Goal: Information Seeking & Learning: Learn about a topic

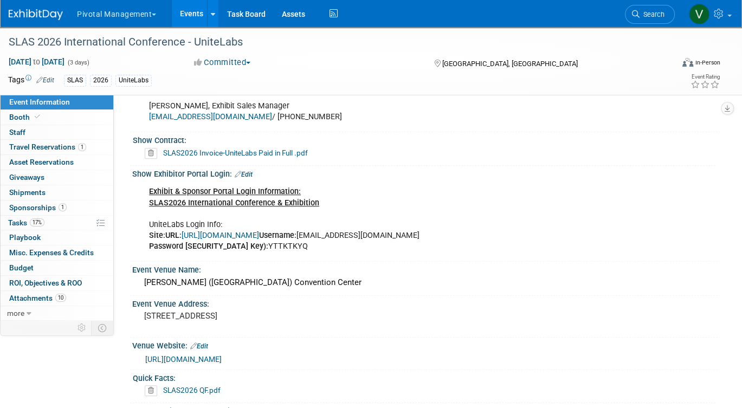
click at [188, 14] on link "Events" at bounding box center [192, 13] width 40 height 27
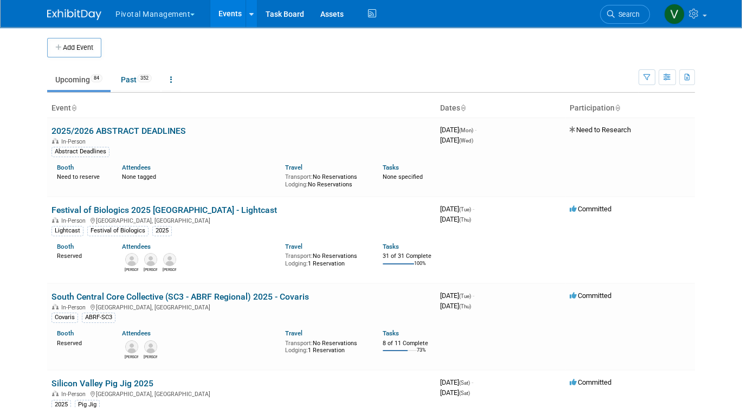
scroll to position [623, 0]
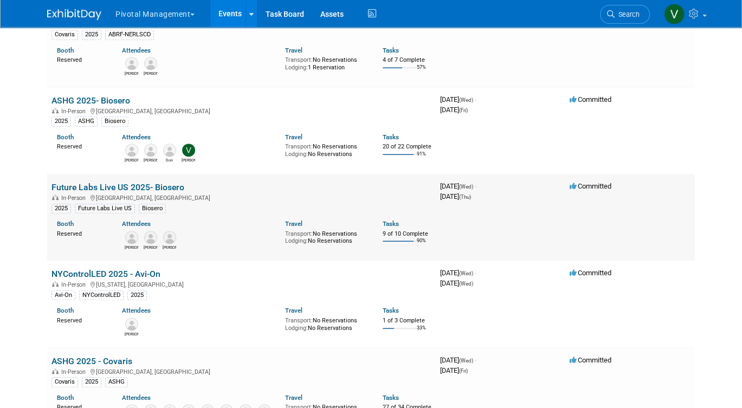
click at [120, 192] on link "Future Labs Live US 2025- Biosero" at bounding box center [117, 187] width 133 height 10
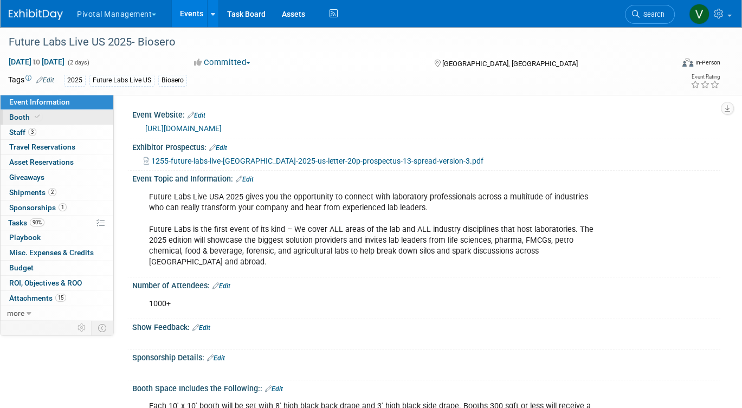
click at [52, 110] on link "Booth" at bounding box center [57, 117] width 113 height 15
select select "Yes"
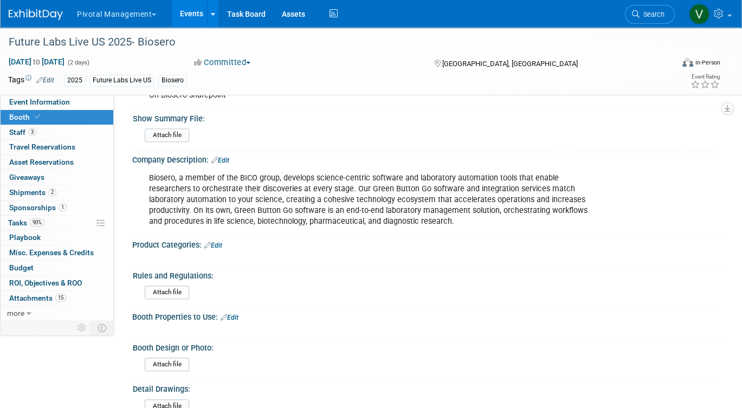
scroll to position [386, 0]
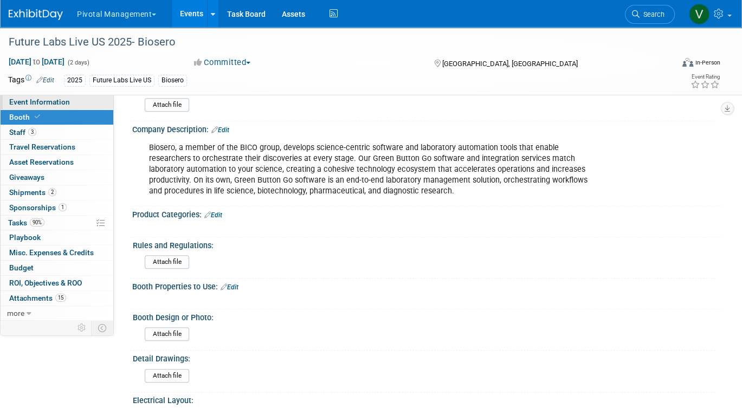
click at [30, 100] on span "Event Information" at bounding box center [39, 102] width 61 height 9
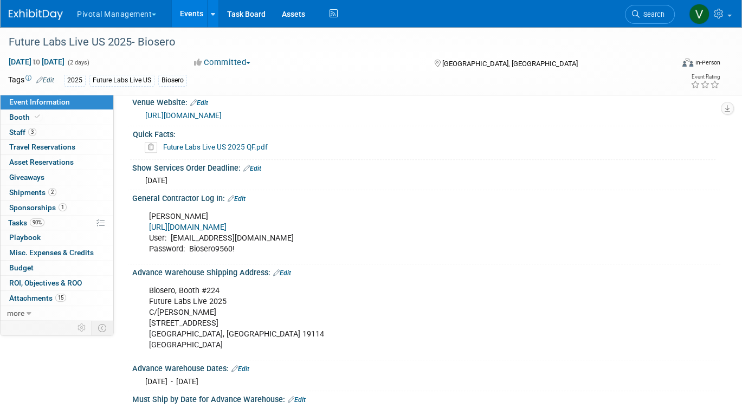
scroll to position [845, 0]
click at [244, 142] on link "Future Labs Live US 2025 QF.pdf" at bounding box center [215, 146] width 105 height 9
click at [196, 11] on link "Events" at bounding box center [192, 13] width 40 height 27
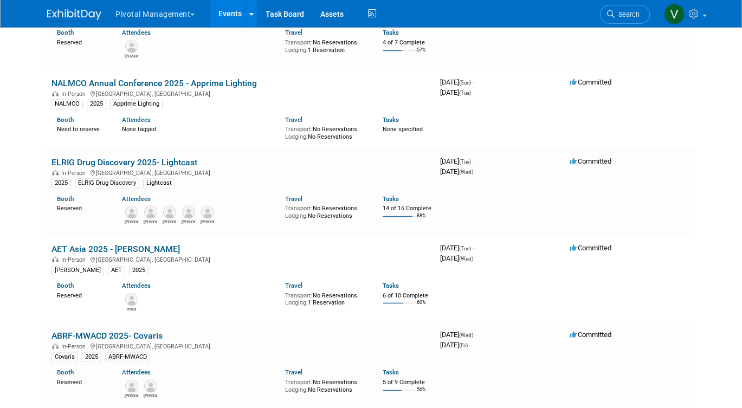
scroll to position [1724, 0]
